Goal: Task Accomplishment & Management: Manage account settings

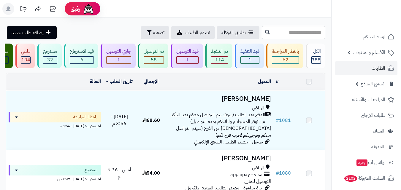
scroll to position [59, 0]
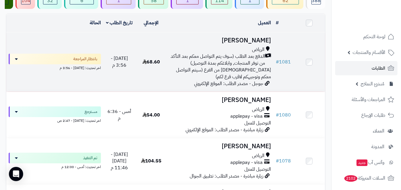
click at [220, 84] on span "جوجل - مصدر الطلب: الموقع الإلكتروني" at bounding box center [228, 83] width 69 height 7
click at [242, 66] on span "الدفع بعد الطلب (سوف يتم التواصل معكم بعد التأكد من توفر المنتجات, وابلاغكم بمد…" at bounding box center [218, 60] width 96 height 14
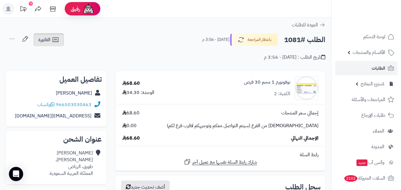
click at [56, 40] on icon at bounding box center [55, 39] width 7 height 7
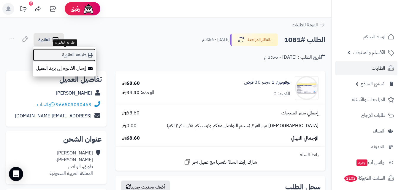
click at [73, 58] on link "طباعة الفاتورة" at bounding box center [64, 54] width 63 height 13
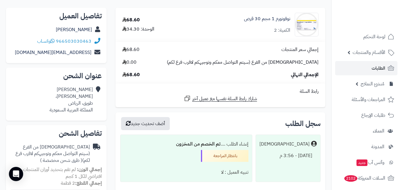
scroll to position [30, 0]
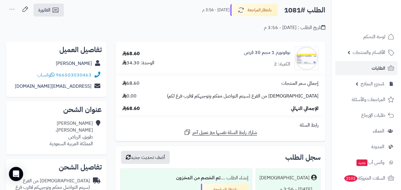
drag, startPoint x: 92, startPoint y: 75, endPoint x: 87, endPoint y: 72, distance: 6.0
click at [89, 72] on div "966503030463 واتساب" at bounding box center [56, 75] width 91 height 12
click at [38, 72] on span "واتساب" at bounding box center [46, 75] width 18 height 7
